Goal: Task Accomplishment & Management: Manage account settings

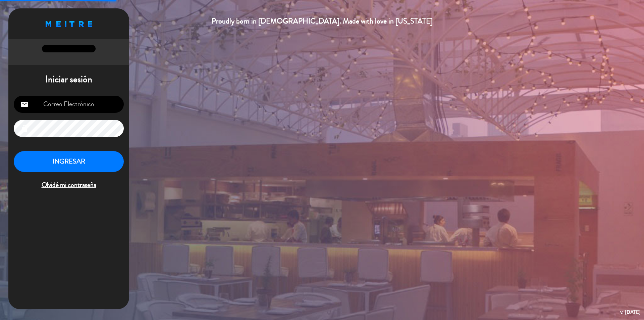
type input "[EMAIL_ADDRESS][DOMAIN_NAME]"
click at [85, 163] on button "INGRESAR" at bounding box center [69, 161] width 110 height 21
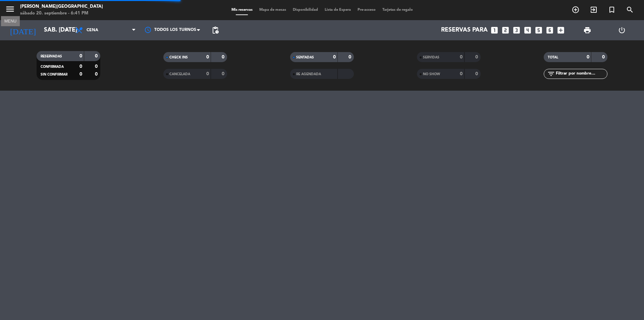
click at [8, 8] on icon "menu" at bounding box center [10, 9] width 10 height 10
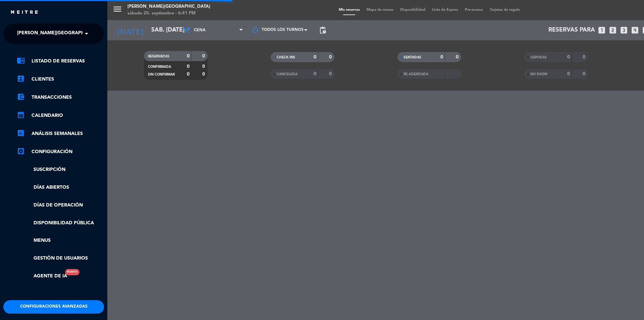
click at [35, 40] on span "[PERSON_NAME][GEOGRAPHIC_DATA]" at bounding box center [61, 34] width 89 height 14
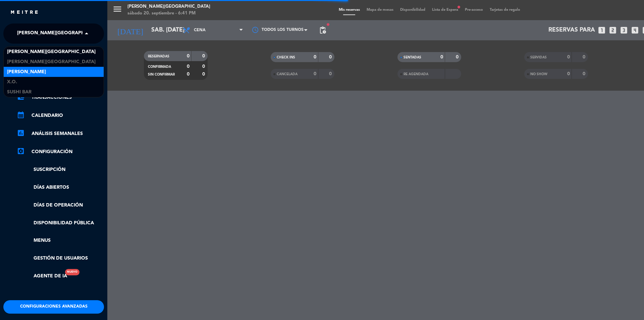
click at [40, 69] on div "[PERSON_NAME]" at bounding box center [54, 72] width 100 height 10
